Goal: Task Accomplishment & Management: Use online tool/utility

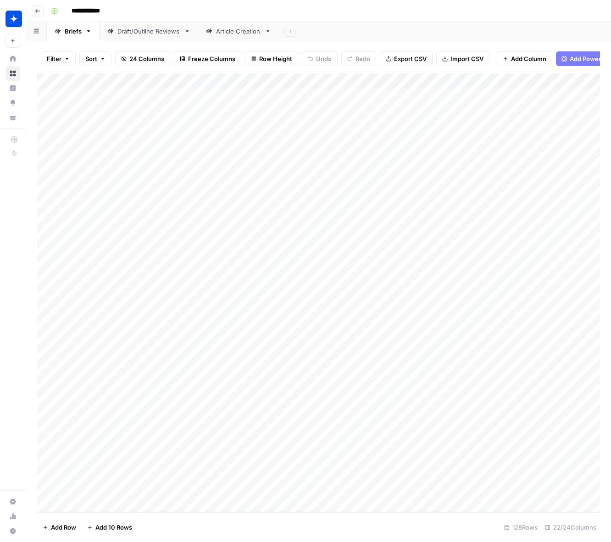
click at [143, 31] on div "Draft/Outline Reviews" at bounding box center [148, 31] width 63 height 9
click at [98, 502] on div "Add Column" at bounding box center [318, 292] width 563 height 439
click at [189, 489] on div "Add Column" at bounding box center [318, 292] width 563 height 439
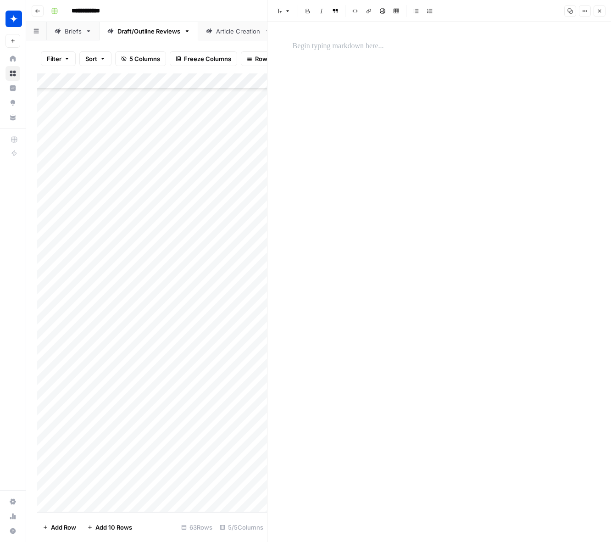
click at [367, 46] on p at bounding box center [440, 46] width 294 height 12
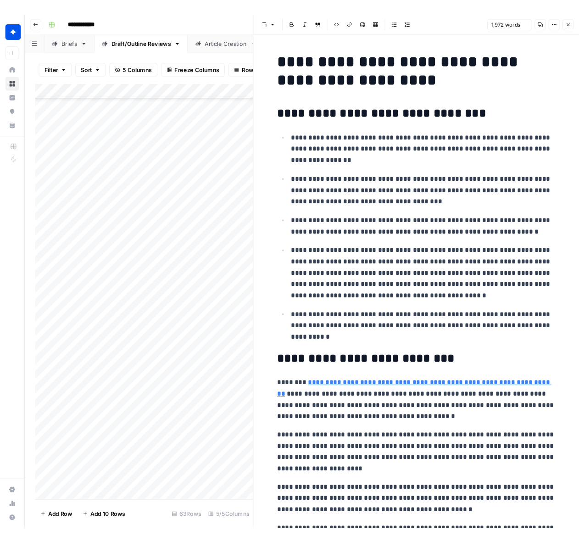
scroll to position [3230, 0]
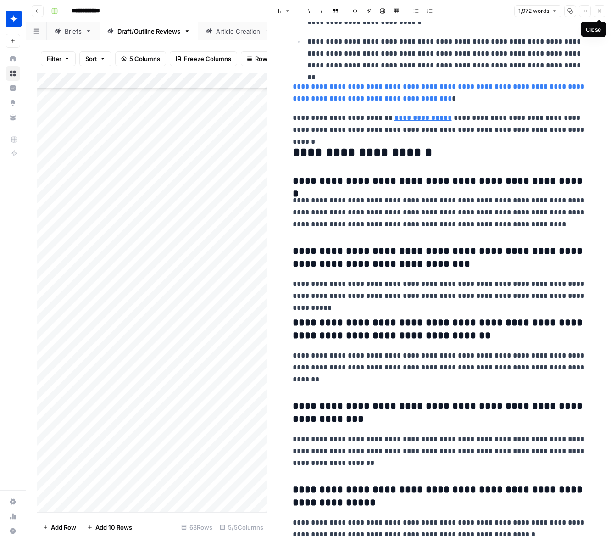
click at [602, 11] on span "Close" at bounding box center [602, 11] width 0 height 0
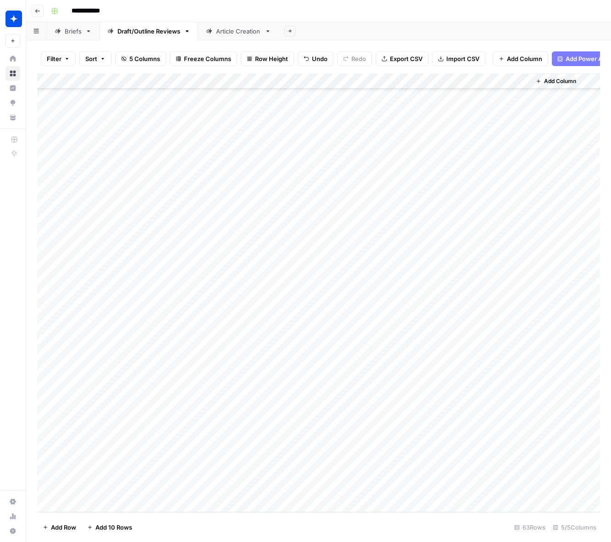
click at [230, 493] on div "Add Column" at bounding box center [318, 292] width 563 height 439
click at [226, 490] on div "Add Column" at bounding box center [318, 292] width 563 height 439
click at [225, 522] on button "Draft" at bounding box center [224, 524] width 21 height 11
click at [325, 488] on div "Add Column" at bounding box center [318, 292] width 563 height 439
click at [356, 490] on div "Add Column" at bounding box center [318, 292] width 563 height 439
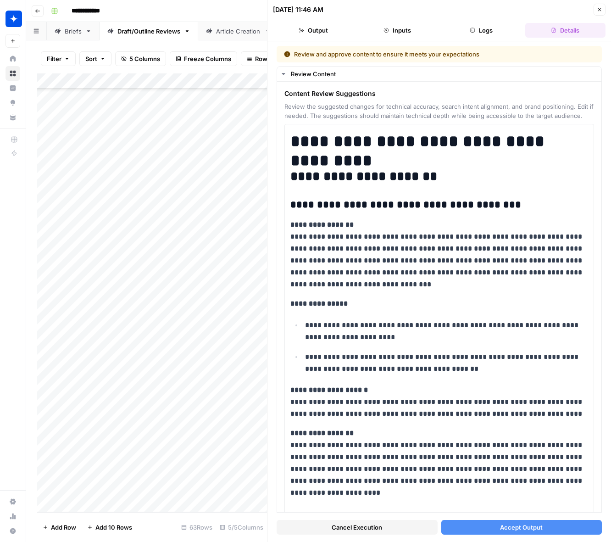
click at [476, 530] on button "Accept Output" at bounding box center [521, 527] width 161 height 15
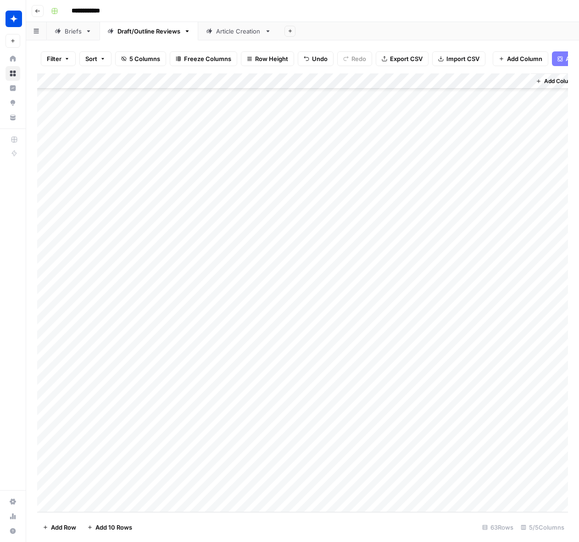
click at [483, 487] on div "Add Column" at bounding box center [302, 292] width 531 height 439
click at [483, 488] on div "Add Column" at bounding box center [302, 292] width 531 height 439
click at [499, 465] on div "Add Column" at bounding box center [302, 292] width 531 height 439
click at [521, 489] on div "Add Column" at bounding box center [302, 292] width 531 height 439
